Goal: Task Accomplishment & Management: Use online tool/utility

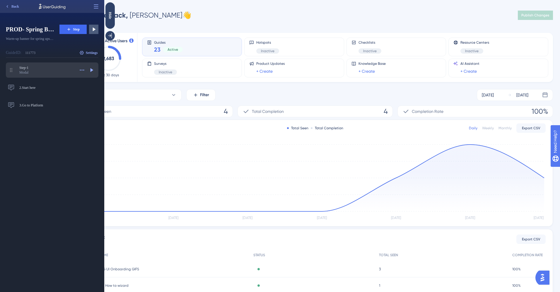
click at [50, 70] on div "Modal" at bounding box center [47, 72] width 56 height 5
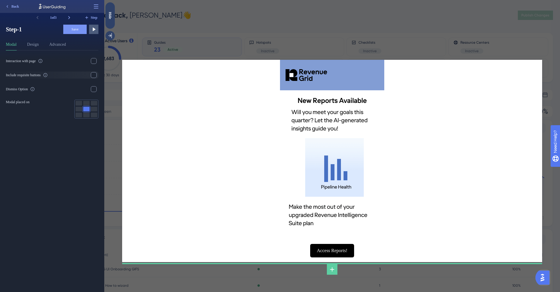
click at [68, 75] on label "Include requisite buttons" at bounding box center [52, 74] width 93 height 7
click at [94, 75] on input "checkbox" at bounding box center [94, 75] width 0 height 0
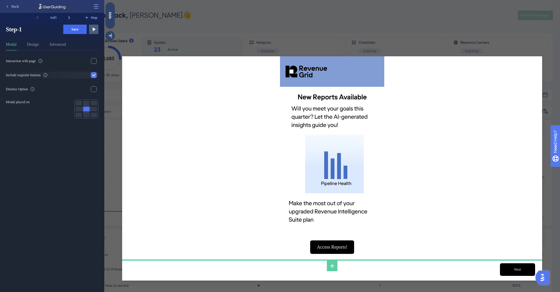
click at [68, 75] on label "Include requisite buttons" at bounding box center [52, 74] width 93 height 7
click at [94, 75] on input "checkbox" at bounding box center [94, 75] width 0 height 0
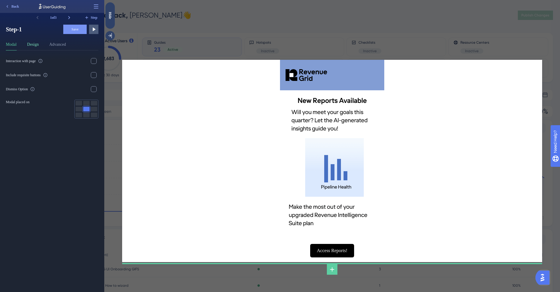
click at [35, 45] on button "Design" at bounding box center [33, 45] width 12 height 9
click at [65, 48] on button "Advanced" at bounding box center [57, 45] width 17 height 9
click at [69, 18] on icon at bounding box center [69, 18] width 6 height 6
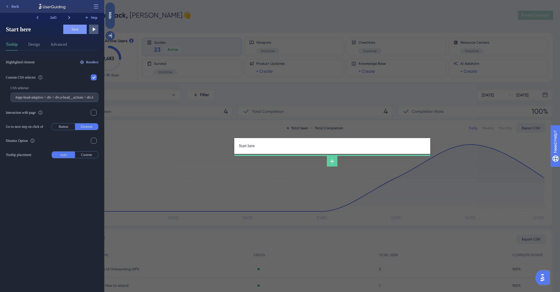
click at [69, 18] on icon at bounding box center [69, 18] width 6 height 6
click at [14, 7] on span "Back" at bounding box center [15, 6] width 8 height 5
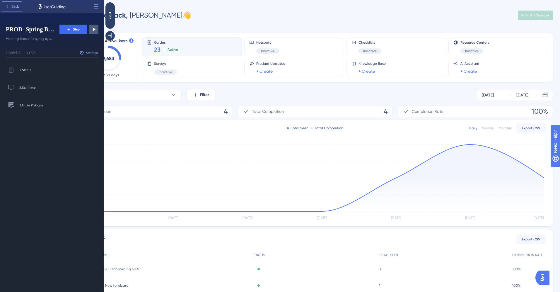
click at [13, 8] on span "Back" at bounding box center [15, 6] width 8 height 5
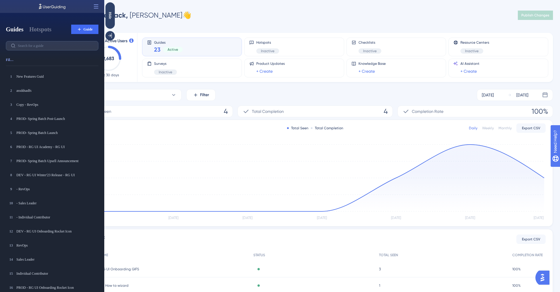
click at [178, 12] on div "Welcome back, Oleksandr 👋 Publish Changes" at bounding box center [314, 15] width 475 height 12
click at [111, 17] on div "Hide" at bounding box center [109, 15] width 9 height 7
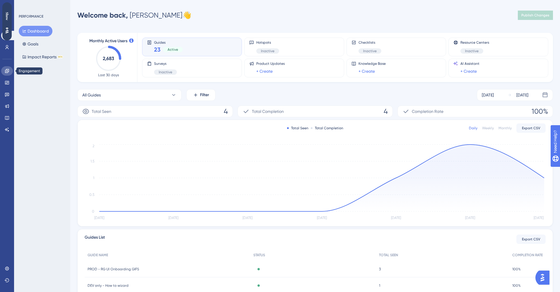
click at [10, 72] on link at bounding box center [7, 70] width 12 height 9
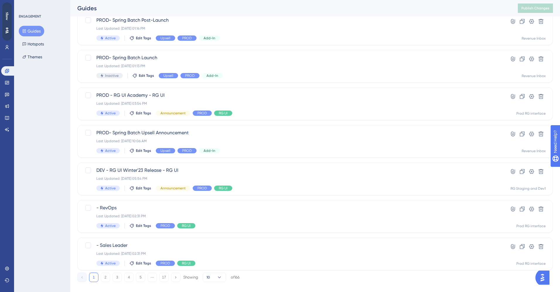
scroll to position [154, 0]
click at [131, 132] on span "PROD- Spring Batch Upsell Announcement" at bounding box center [291, 132] width 391 height 7
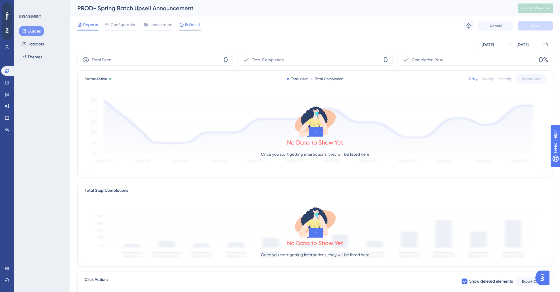
click at [188, 24] on span "Editor" at bounding box center [190, 24] width 11 height 7
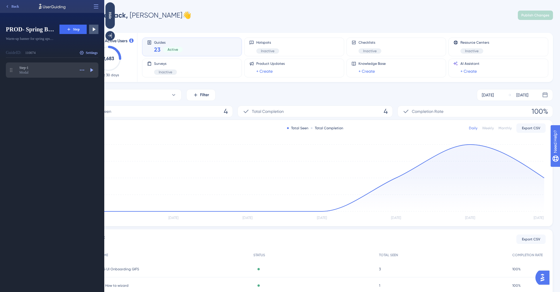
click at [62, 67] on span "Step-1" at bounding box center [47, 67] width 56 height 5
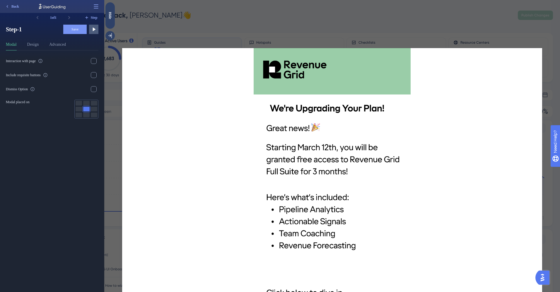
click at [313, 5] on div at bounding box center [332, 24] width 420 height 48
click at [14, 7] on span "Back" at bounding box center [15, 6] width 8 height 5
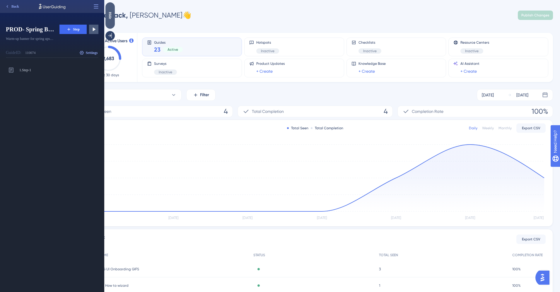
click at [112, 18] on div "Hide" at bounding box center [109, 15] width 9 height 7
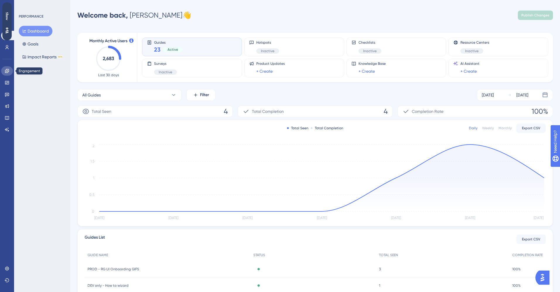
click at [5, 70] on icon at bounding box center [7, 71] width 4 height 4
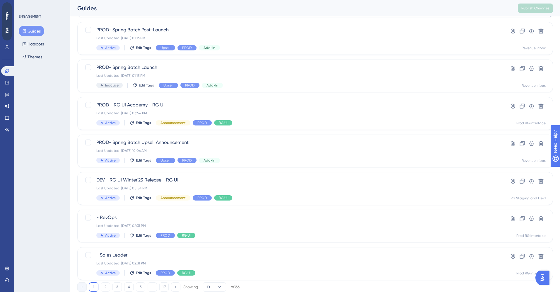
scroll to position [163, 0]
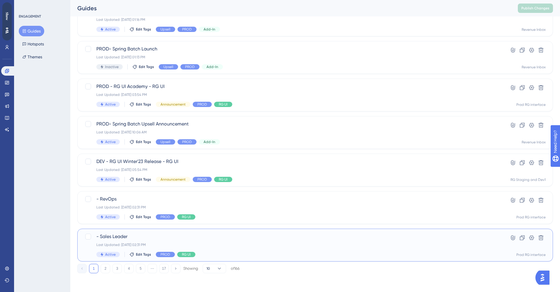
click at [116, 237] on span "- Sales Leader" at bounding box center [291, 236] width 391 height 7
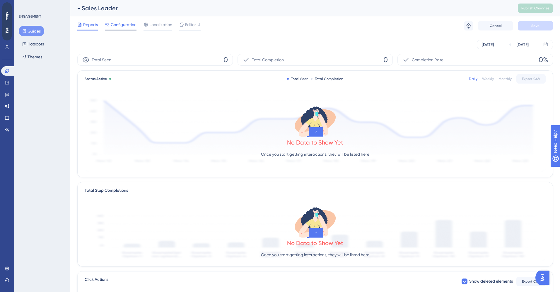
click at [123, 27] on span "Configuration" at bounding box center [124, 24] width 26 height 7
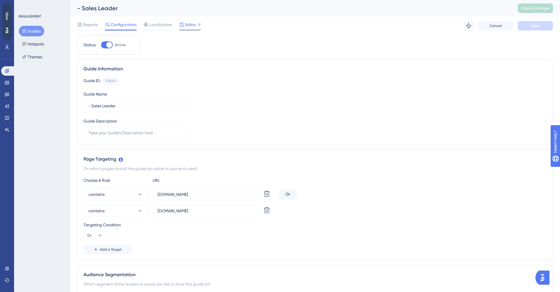
click at [191, 24] on span "Editor" at bounding box center [190, 24] width 11 height 7
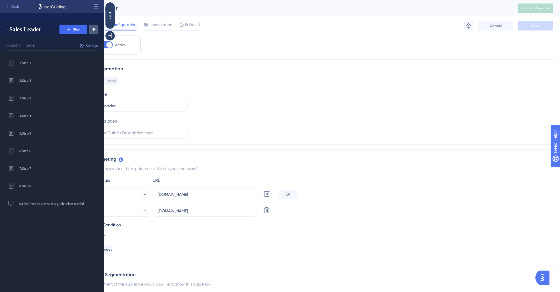
click at [261, 73] on div "Guide Information Guide ID: 108941 Copy Guide Name - Sales Leader Guide Descrip…" at bounding box center [314, 101] width 475 height 85
click at [111, 16] on div "Hide" at bounding box center [109, 15] width 9 height 7
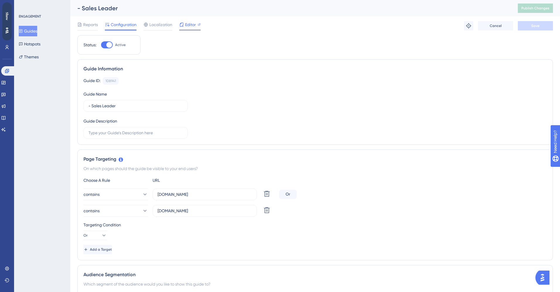
click at [190, 25] on span "Editor" at bounding box center [190, 24] width 11 height 7
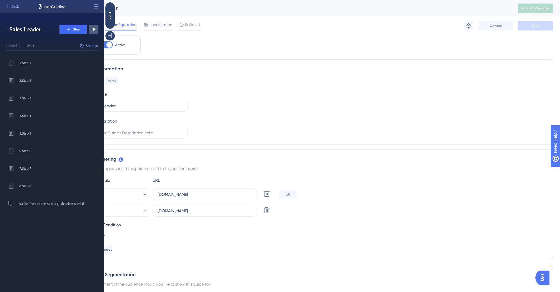
click at [273, 31] on div "Reports Configuration Localization Editor Troubleshoot Cancel Save" at bounding box center [314, 25] width 475 height 19
click at [111, 14] on div "Hide" at bounding box center [109, 15] width 9 height 7
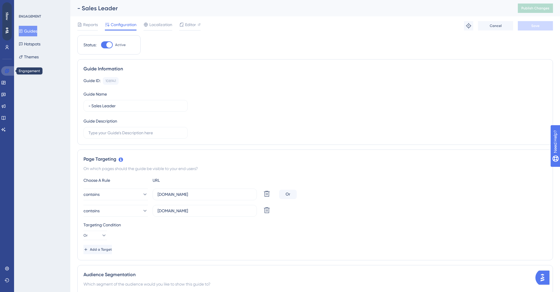
click at [8, 71] on icon at bounding box center [7, 71] width 5 height 5
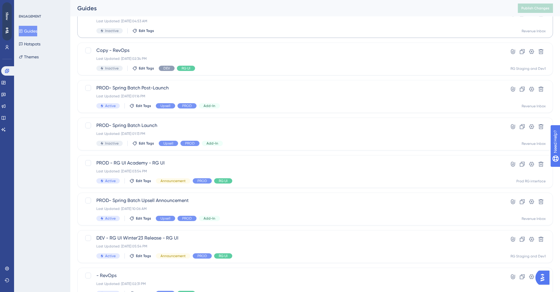
scroll to position [163, 0]
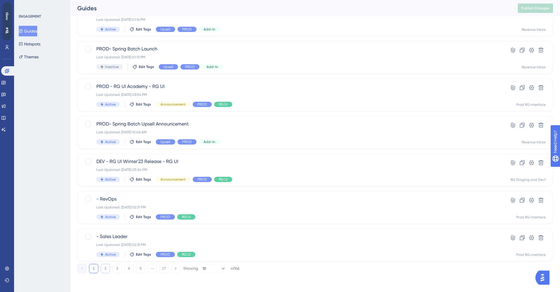
click at [104, 270] on button "2" at bounding box center [105, 267] width 9 height 9
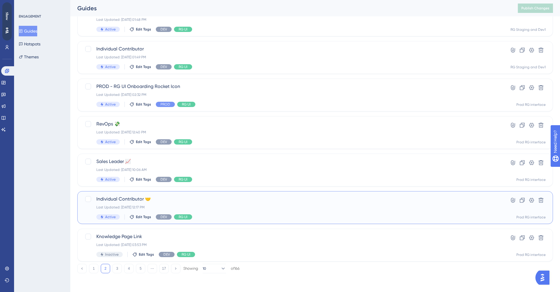
click at [119, 199] on span "Individual Contributor 🤝" at bounding box center [291, 198] width 391 height 7
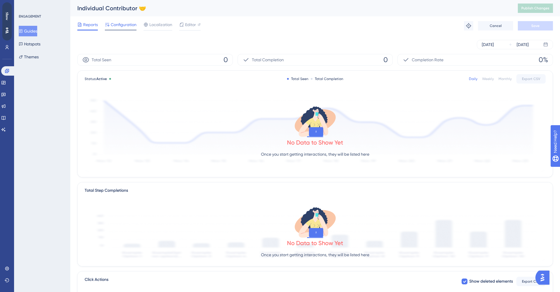
click at [121, 27] on span "Configuration" at bounding box center [124, 24] width 26 height 7
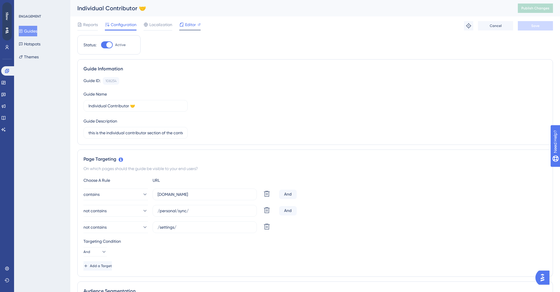
click at [189, 25] on span "Editor" at bounding box center [190, 24] width 11 height 7
